Goal: Task Accomplishment & Management: Use online tool/utility

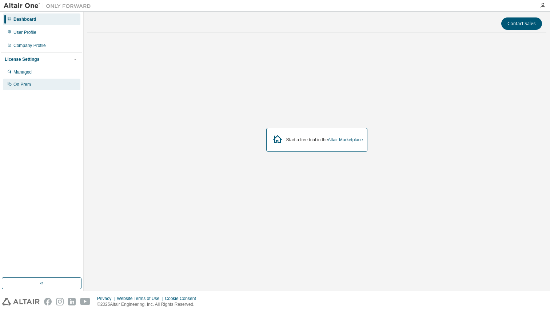
click at [35, 84] on div "On Prem" at bounding box center [41, 85] width 77 height 12
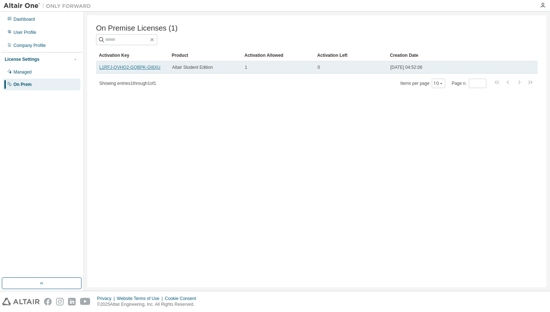
click at [147, 68] on link "L1RFJ-QVHQ2-GQBPK-GI6XU" at bounding box center [129, 67] width 61 height 5
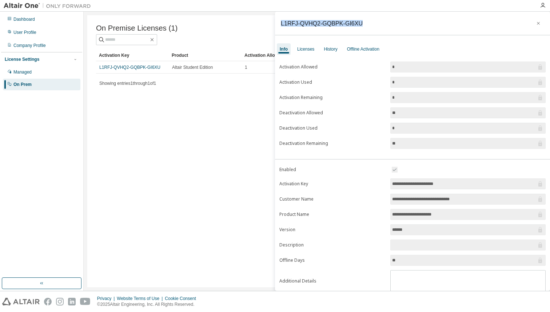
drag, startPoint x: 362, startPoint y: 24, endPoint x: 281, endPoint y: 23, distance: 81.1
click at [281, 23] on div "L1RFJ-QVHQ2-GQBPK-GI6XU" at bounding box center [412, 24] width 275 height 24
copy div "L1RFJ-QVHQ2-GQBPK-GI6XU"
